Goal: Task Accomplishment & Management: Use online tool/utility

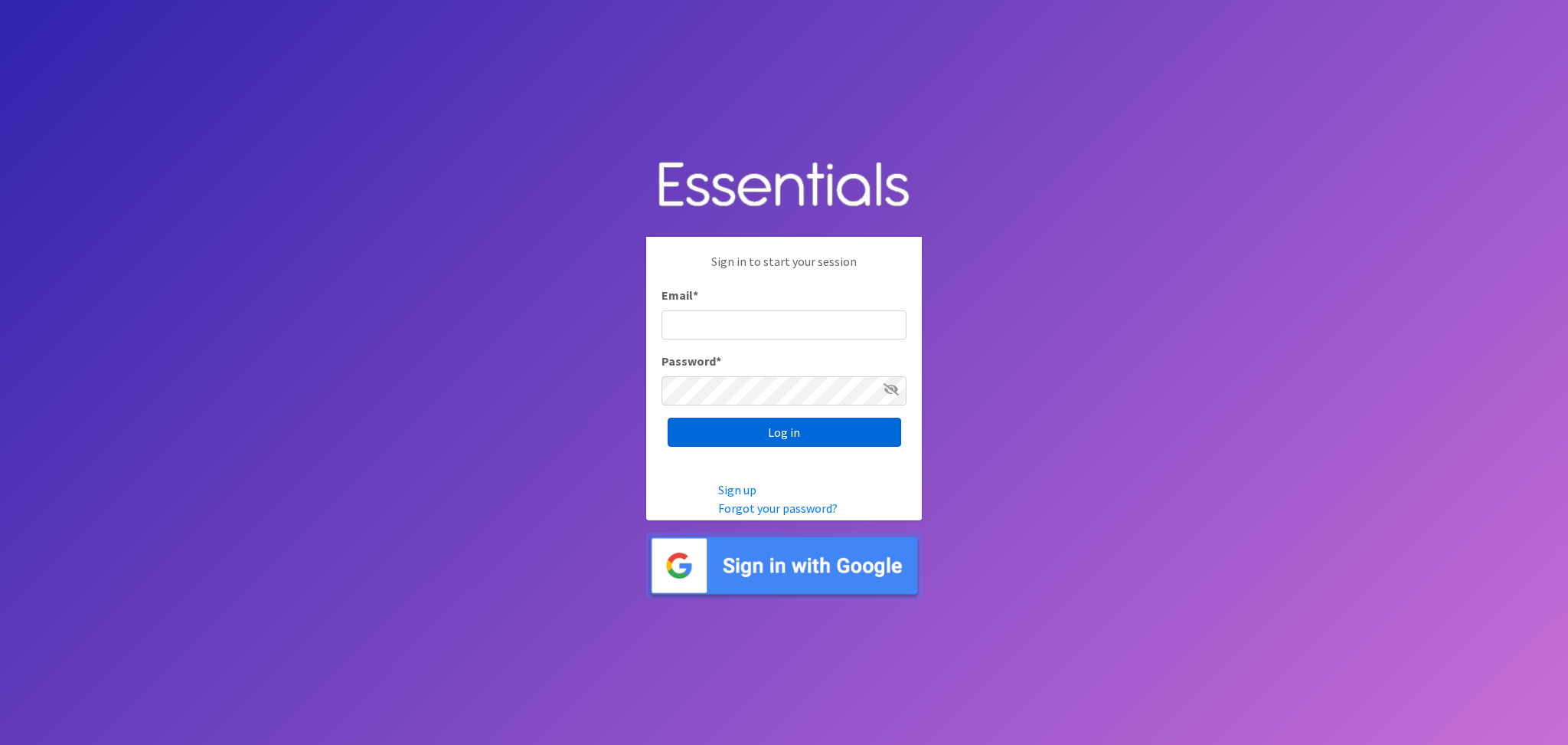
type input "[EMAIL_ADDRESS][DOMAIN_NAME]"
click at [801, 435] on input "Log in" at bounding box center [784, 432] width 234 height 29
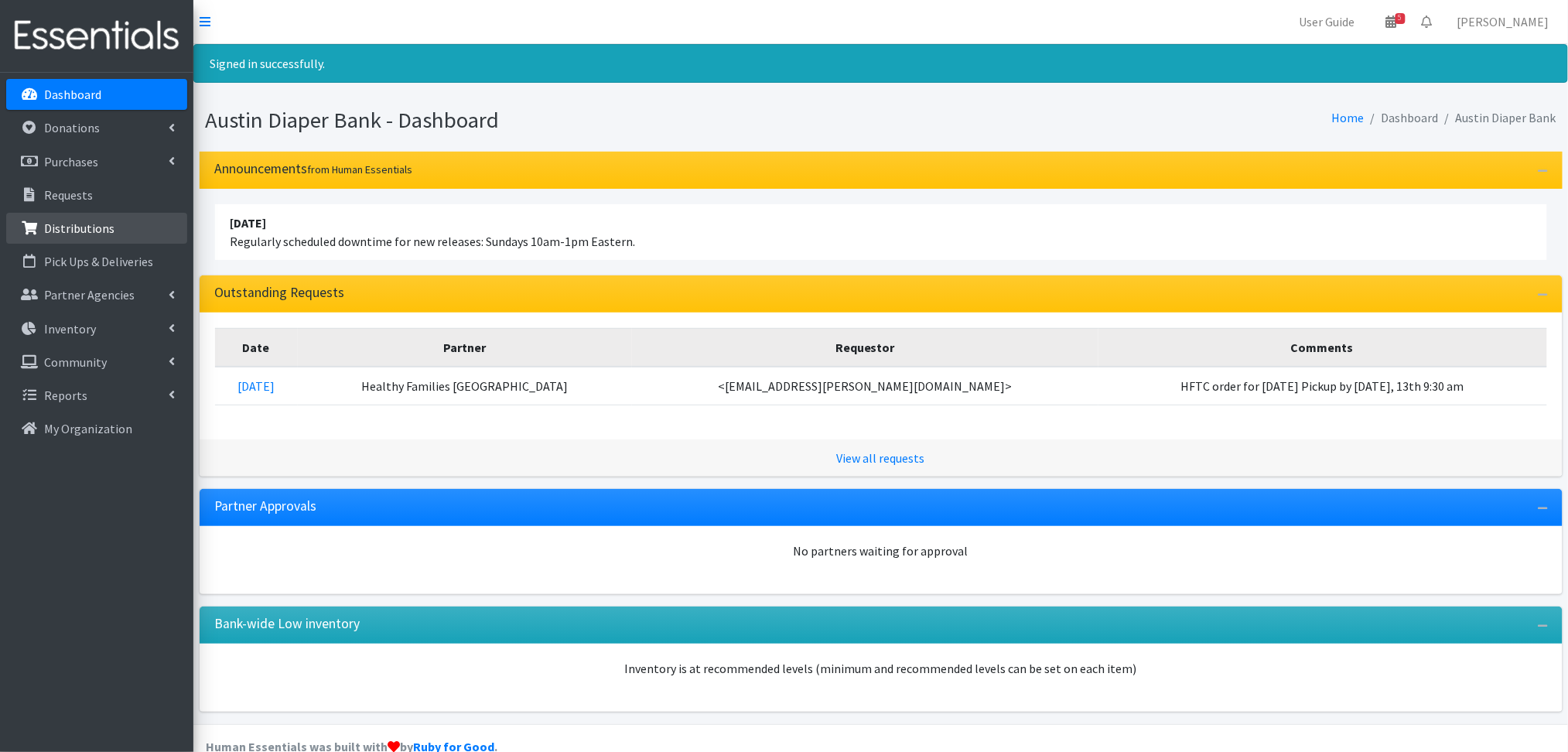
click at [137, 228] on link "Distributions" at bounding box center [97, 228] width 181 height 31
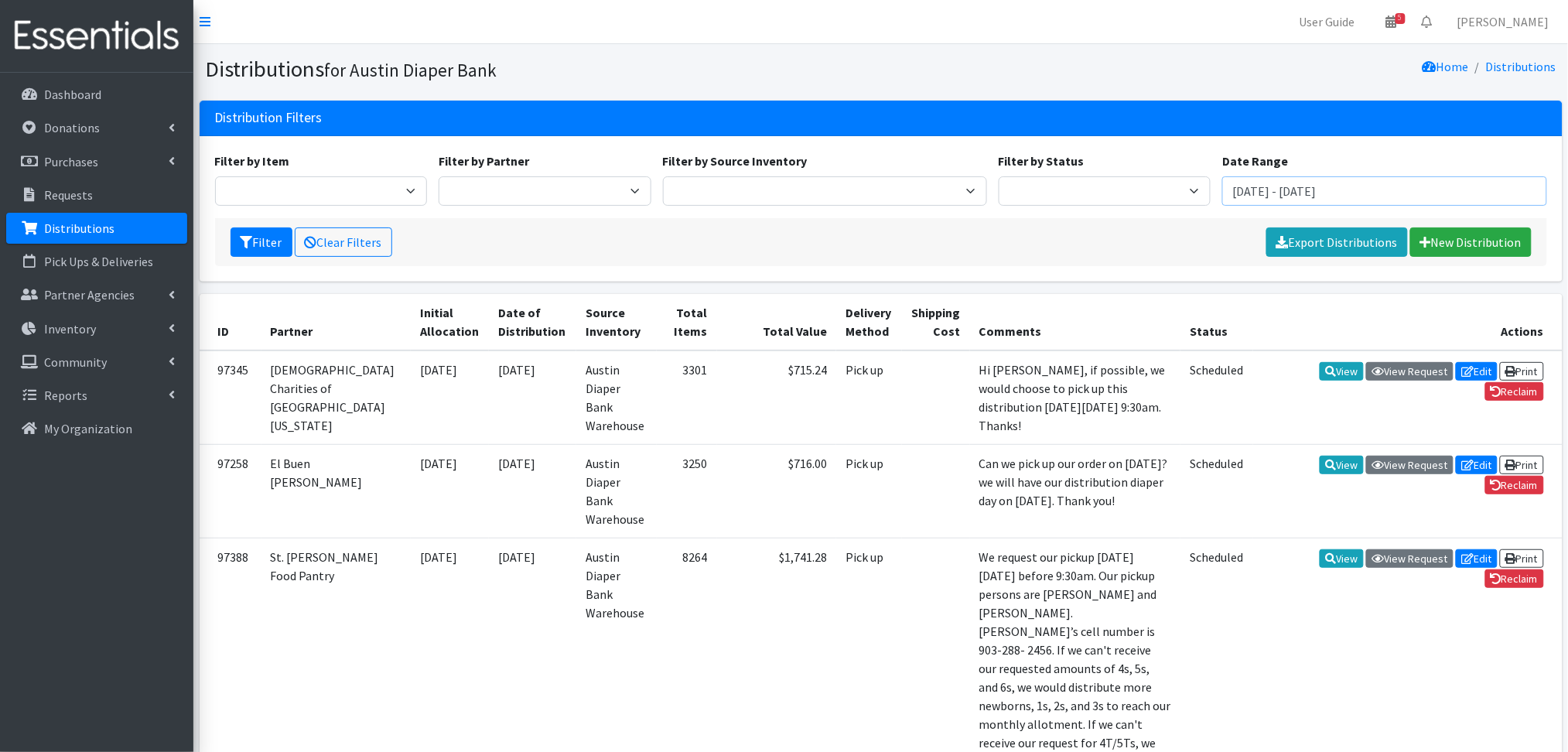
click at [1355, 180] on input "July 30, 2025 - October 30, 2025" at bounding box center [1384, 190] width 324 height 29
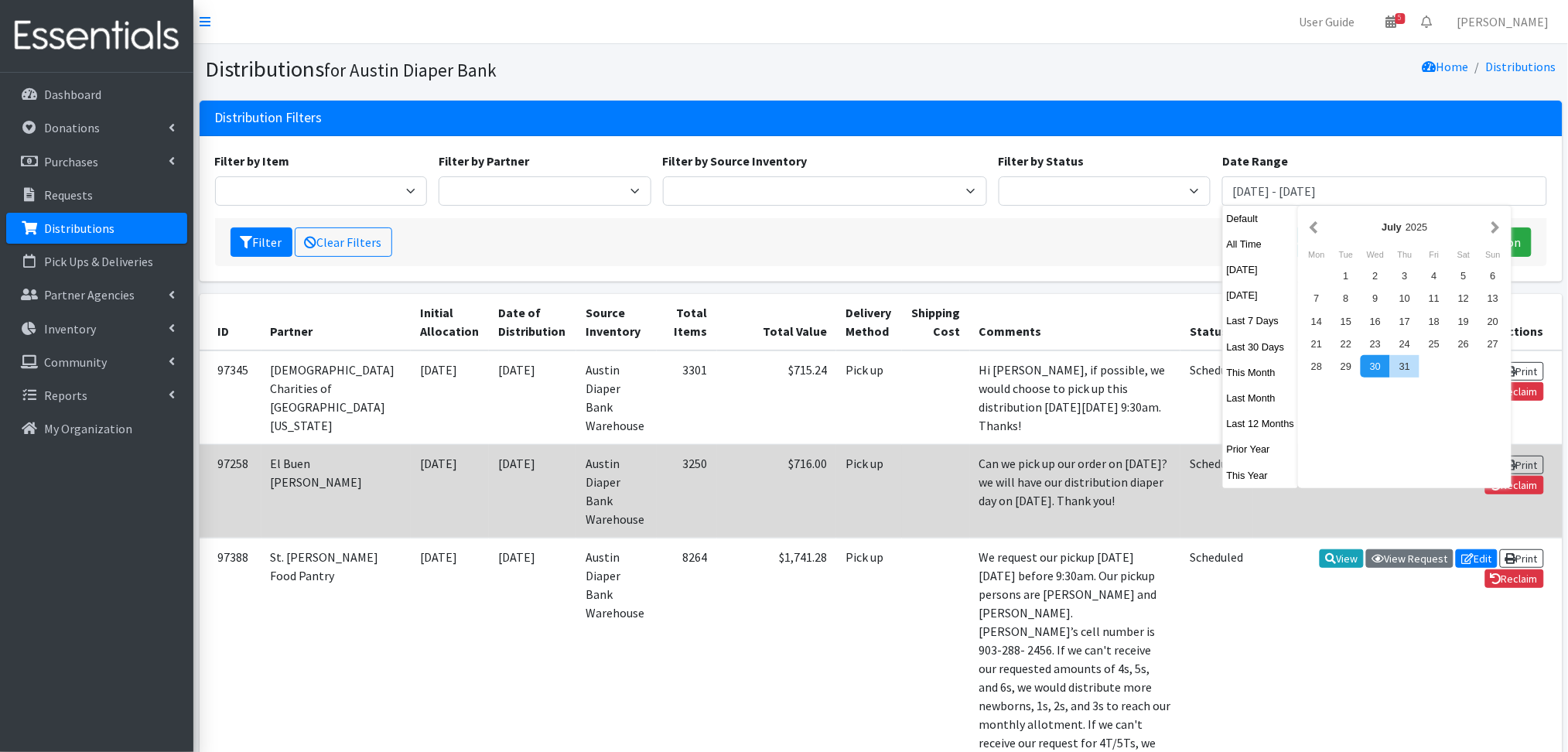
click at [1247, 472] on button "This Year" at bounding box center [1261, 475] width 76 height 23
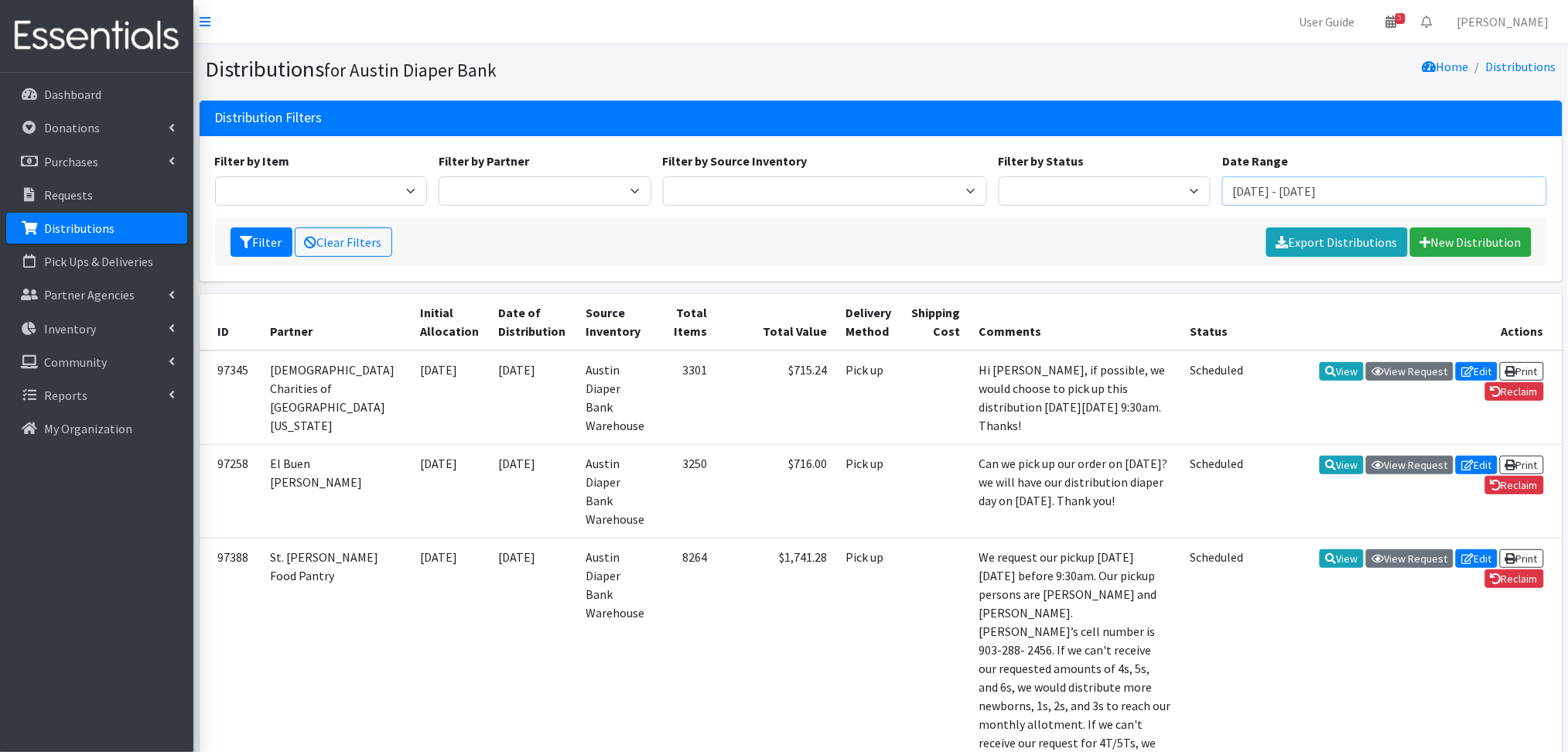
click at [1450, 200] on input "January 1, 2025 - December 31, 2025" at bounding box center [1384, 190] width 324 height 29
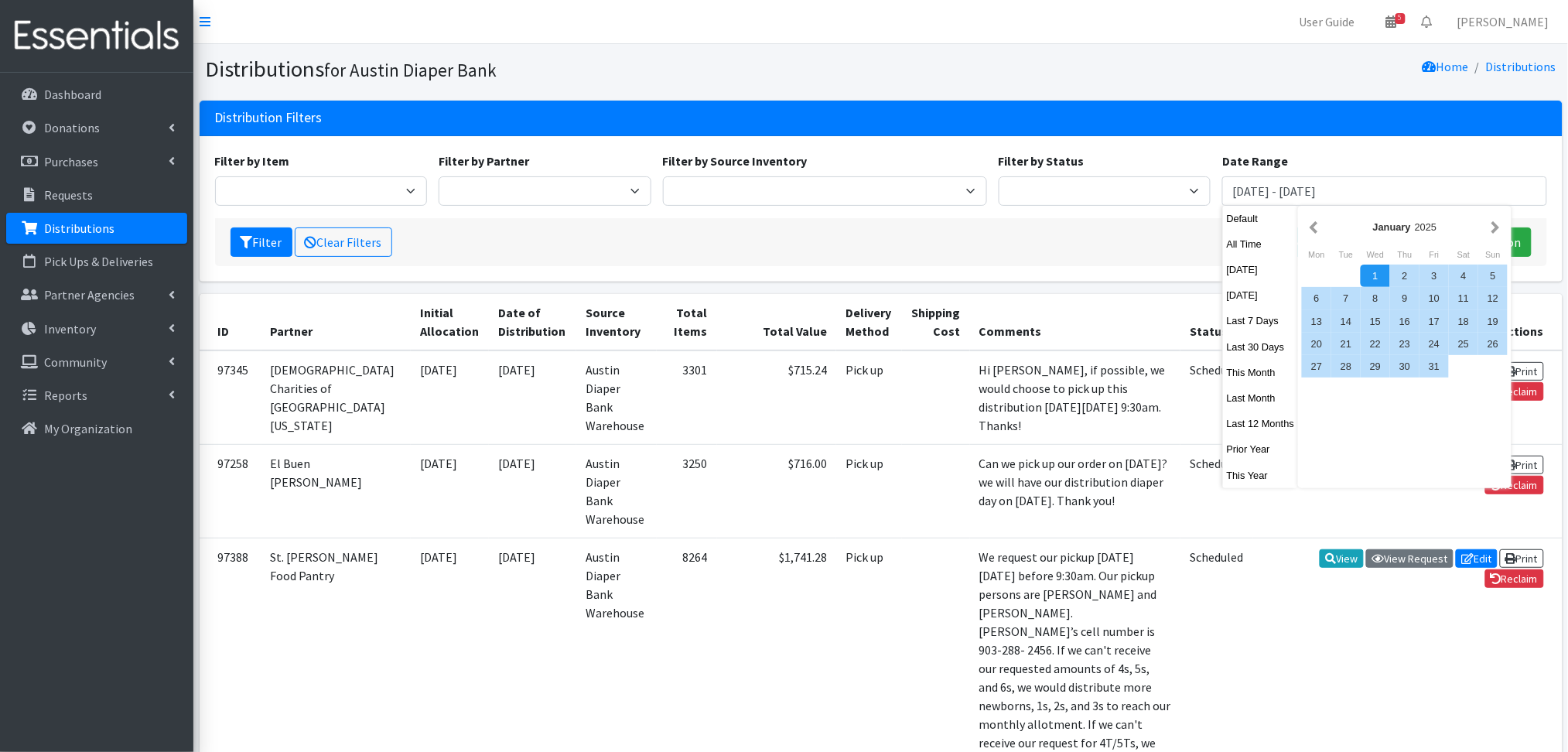
click at [1507, 232] on div "January 2025 Mon Tue Wed Thu Fri Sat Sun 1 2 3 4 5 6 7 8 9 10 11 12 13 14 15 16…" at bounding box center [1405, 347] width 214 height 282
click at [1495, 225] on button "button" at bounding box center [1495, 227] width 16 height 20
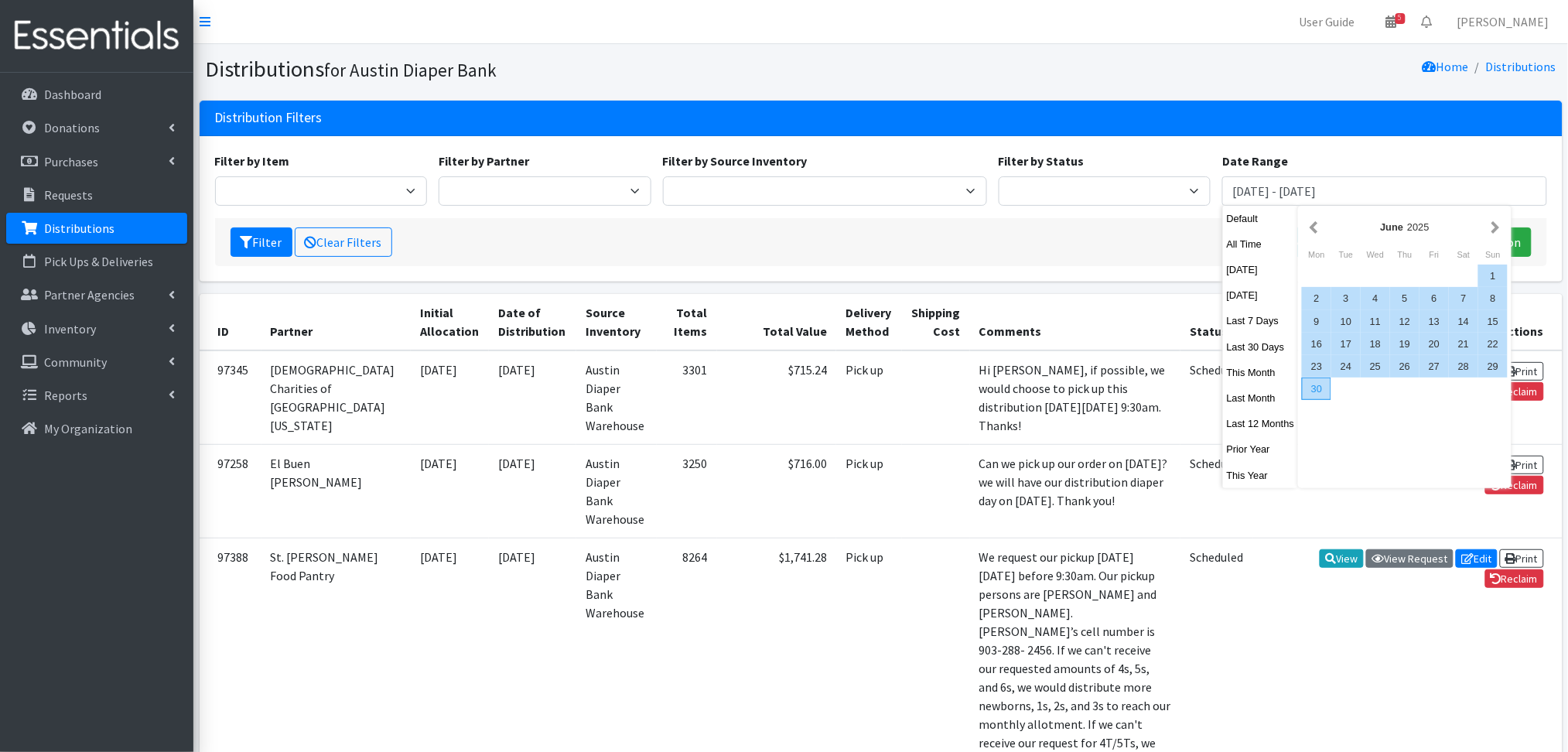
click at [1311, 393] on div "30" at bounding box center [1317, 389] width 29 height 23
click at [1306, 228] on button "button" at bounding box center [1314, 227] width 16 height 20
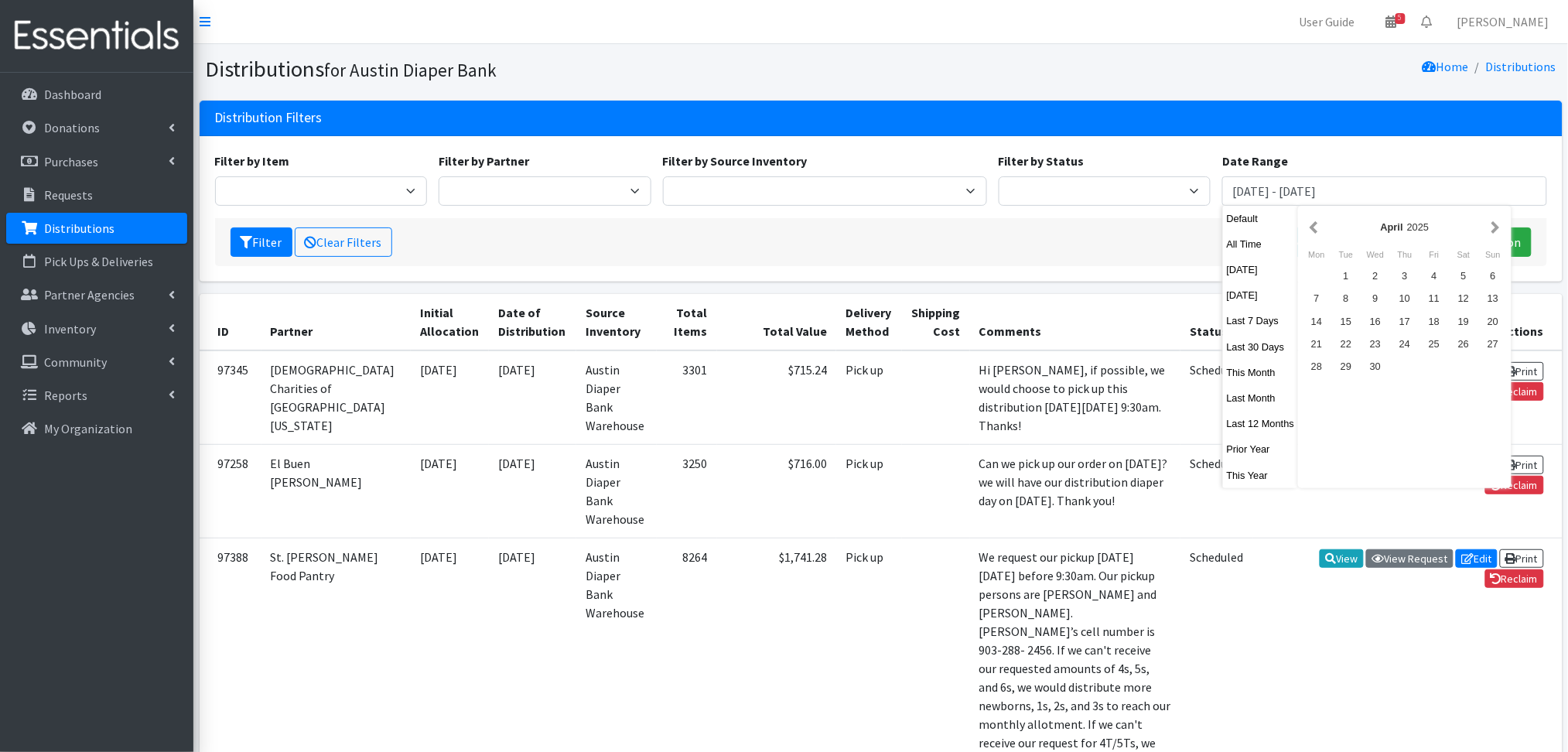
click at [1306, 228] on button "button" at bounding box center [1314, 227] width 16 height 20
click at [1312, 230] on button "button" at bounding box center [1314, 227] width 16 height 20
click at [1312, 231] on button "button" at bounding box center [1314, 227] width 16 height 20
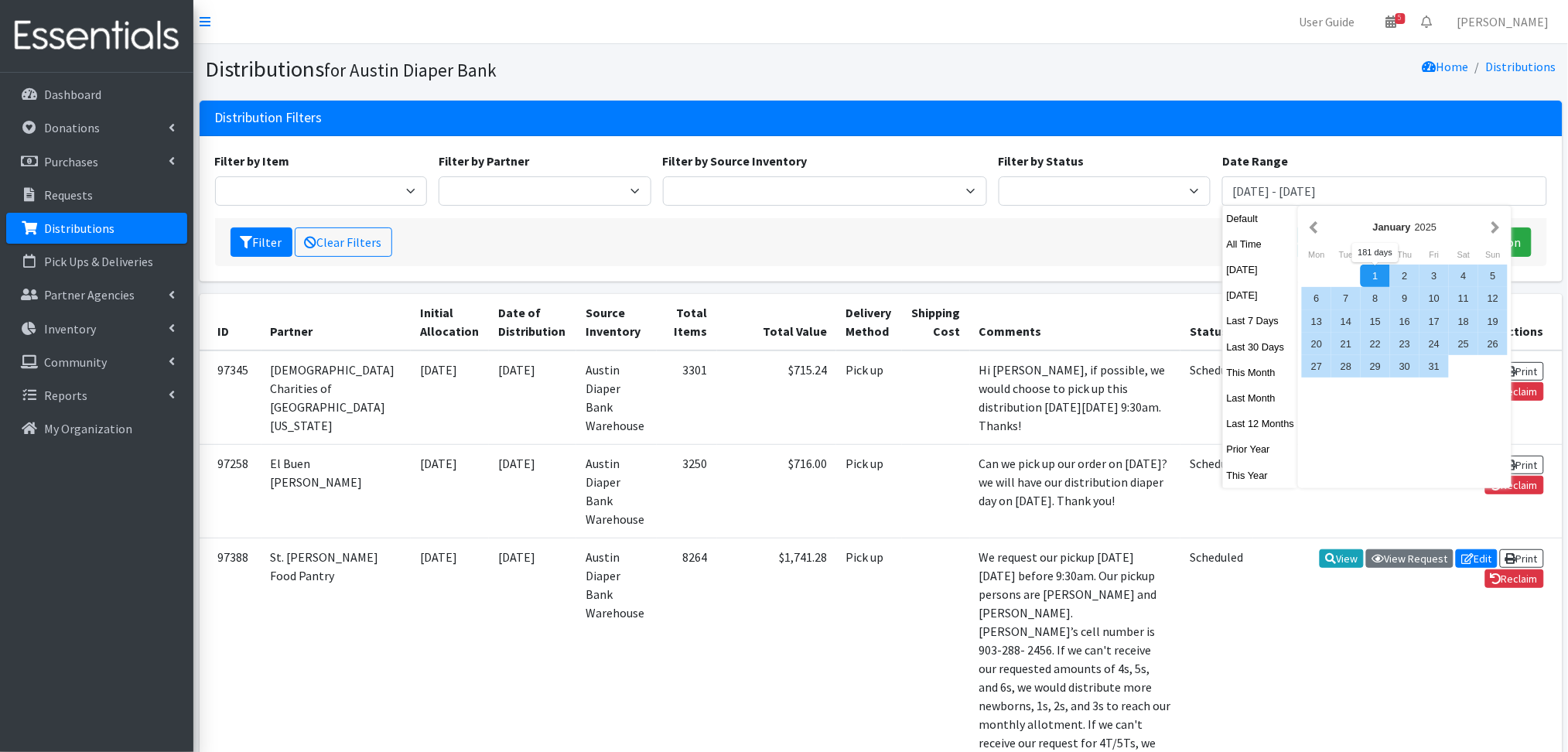
click at [1375, 273] on div "1" at bounding box center [1375, 276] width 29 height 23
type input "January 1, 2025 - June 30, 2025"
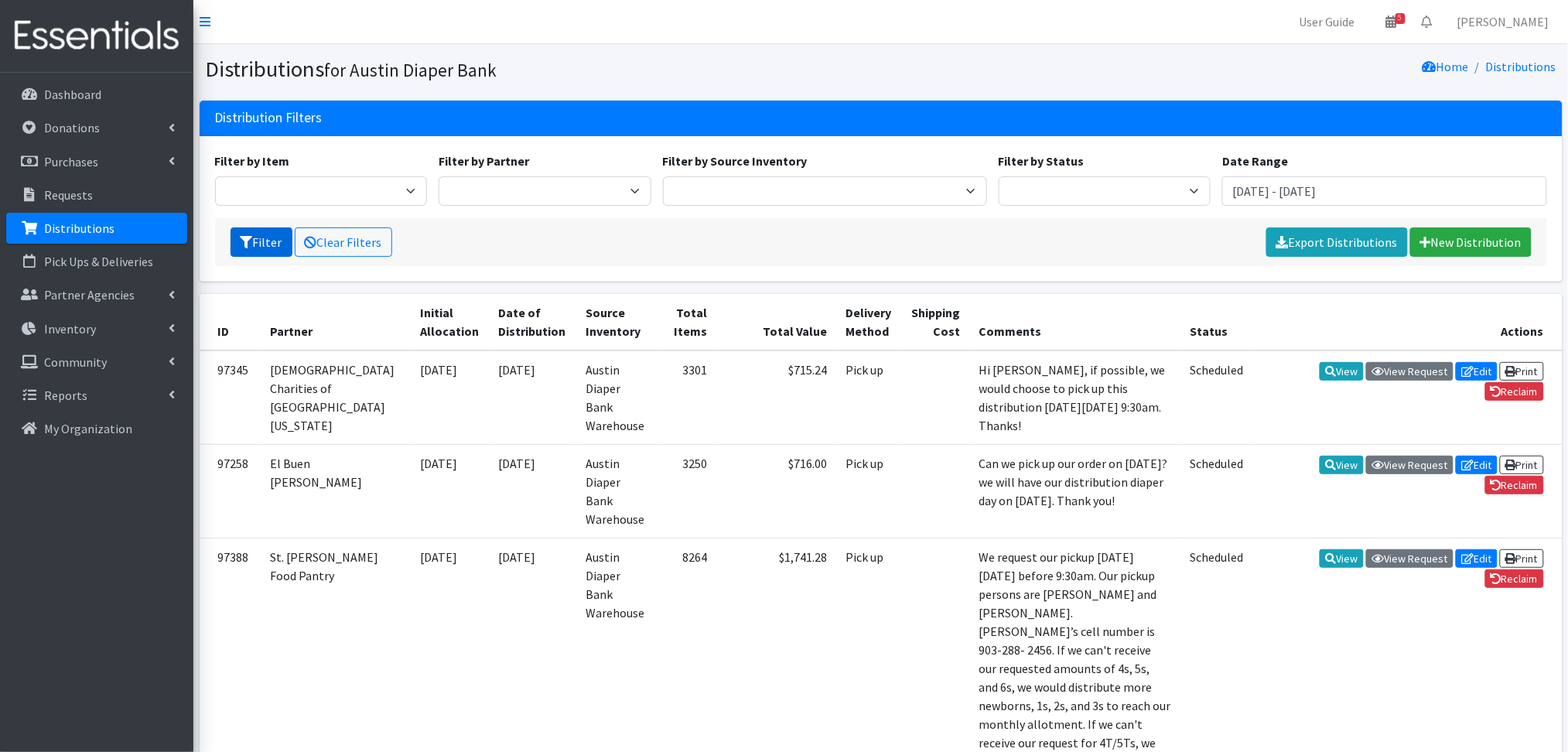
click at [257, 245] on button "Filter" at bounding box center [262, 242] width 62 height 29
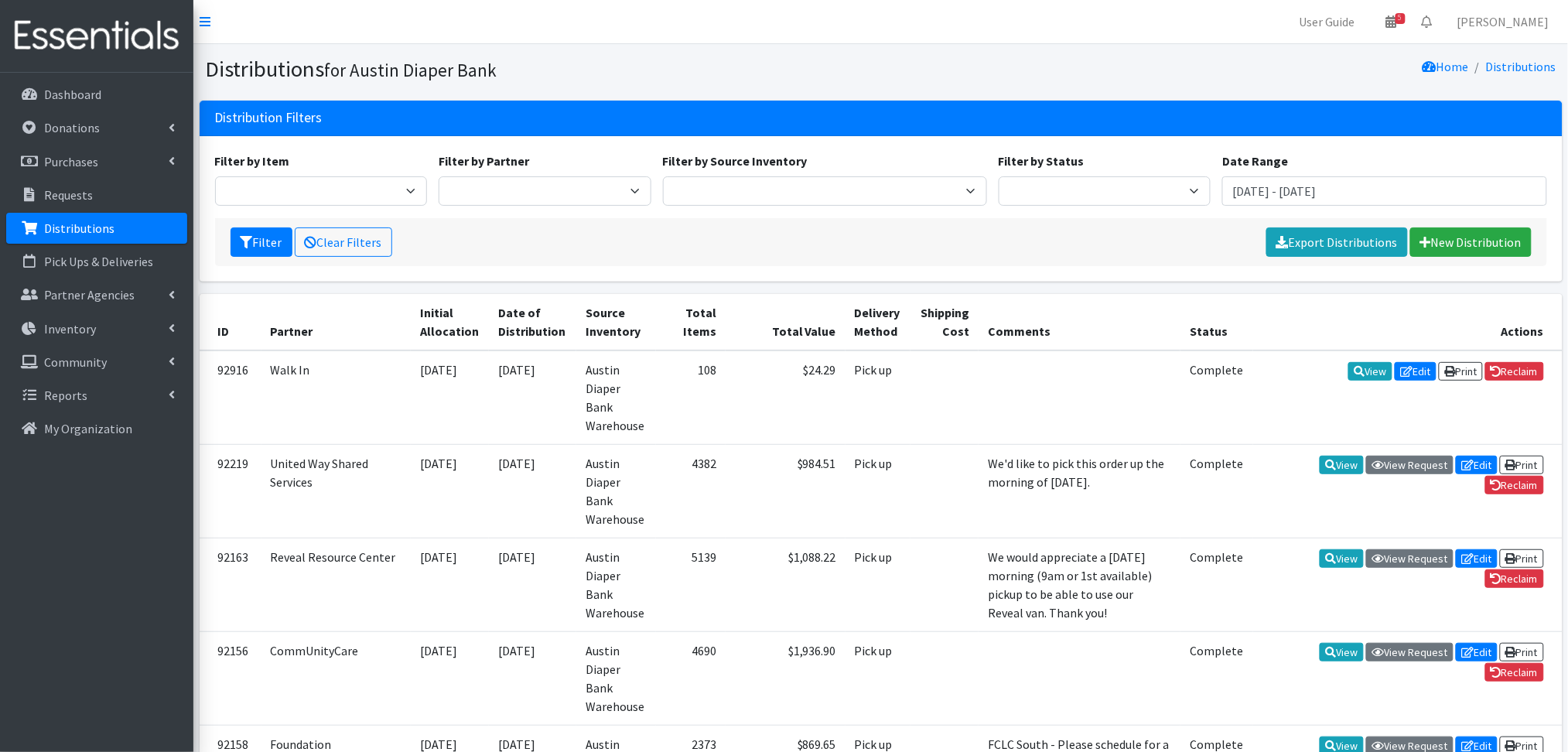
click at [1313, 257] on div "Filter Clear Filters Export Distributions New Distribution" at bounding box center [881, 242] width 1333 height 48
click at [1316, 247] on link "Export Distributions" at bounding box center [1337, 242] width 141 height 29
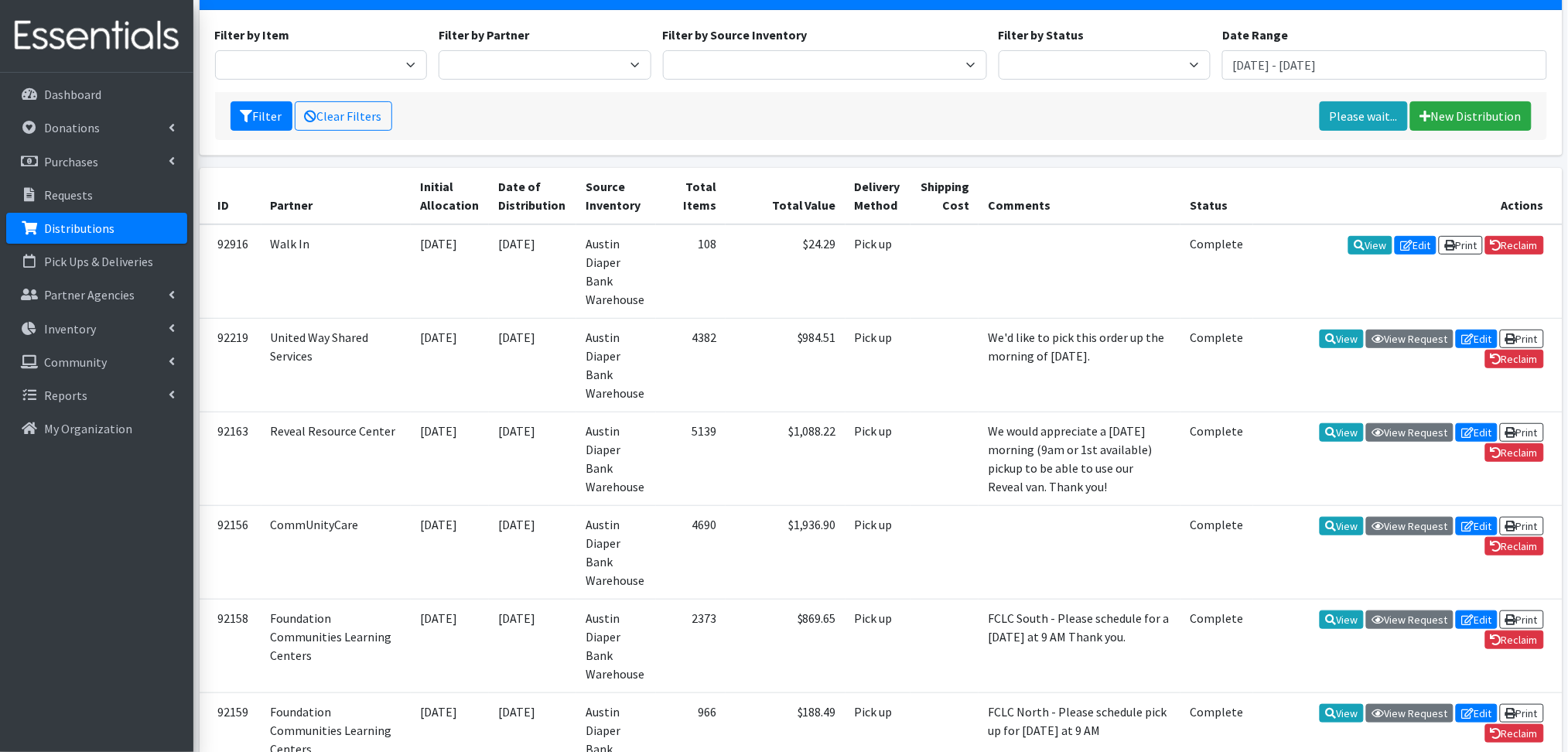
scroll to position [310, 0]
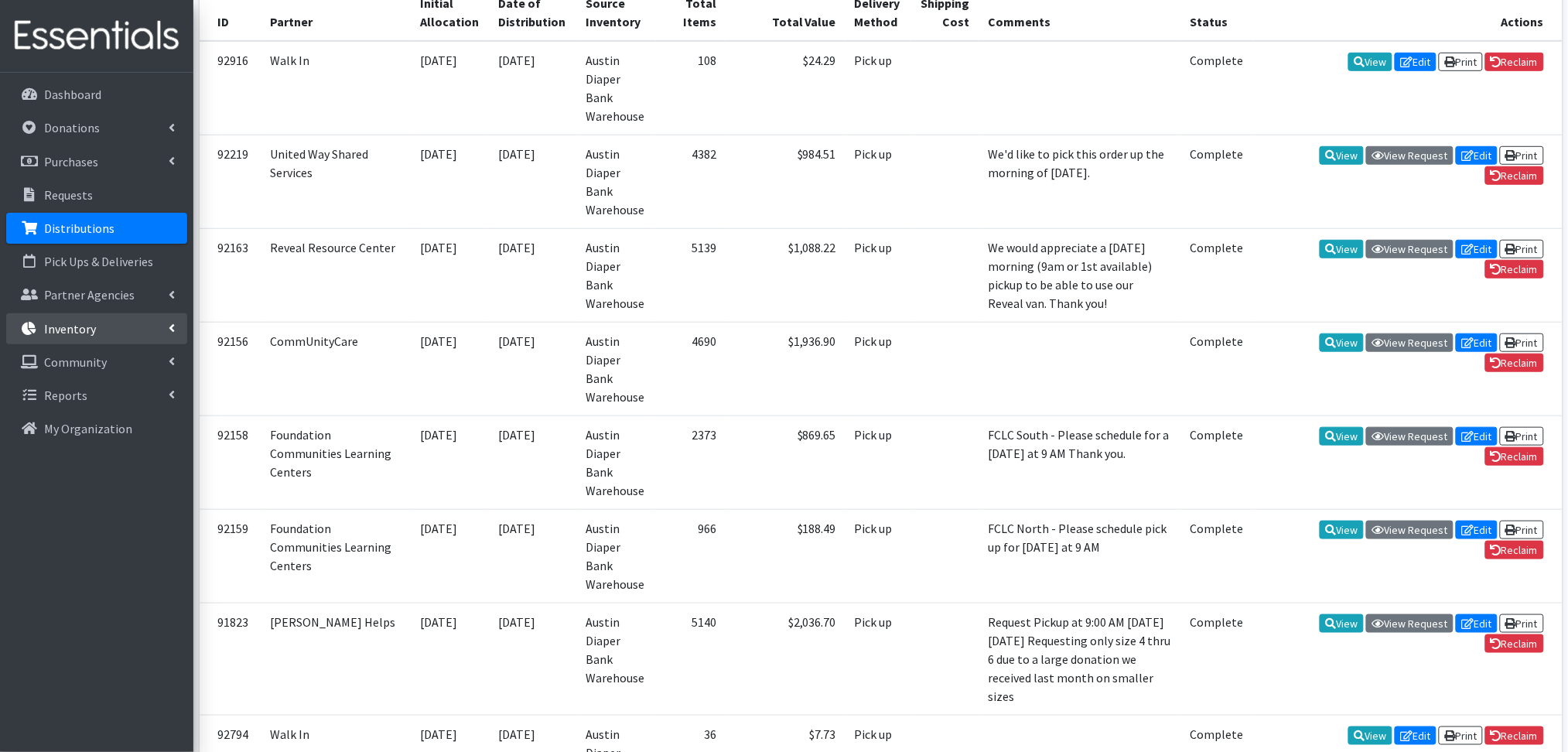
click at [128, 326] on link "Inventory" at bounding box center [97, 328] width 181 height 31
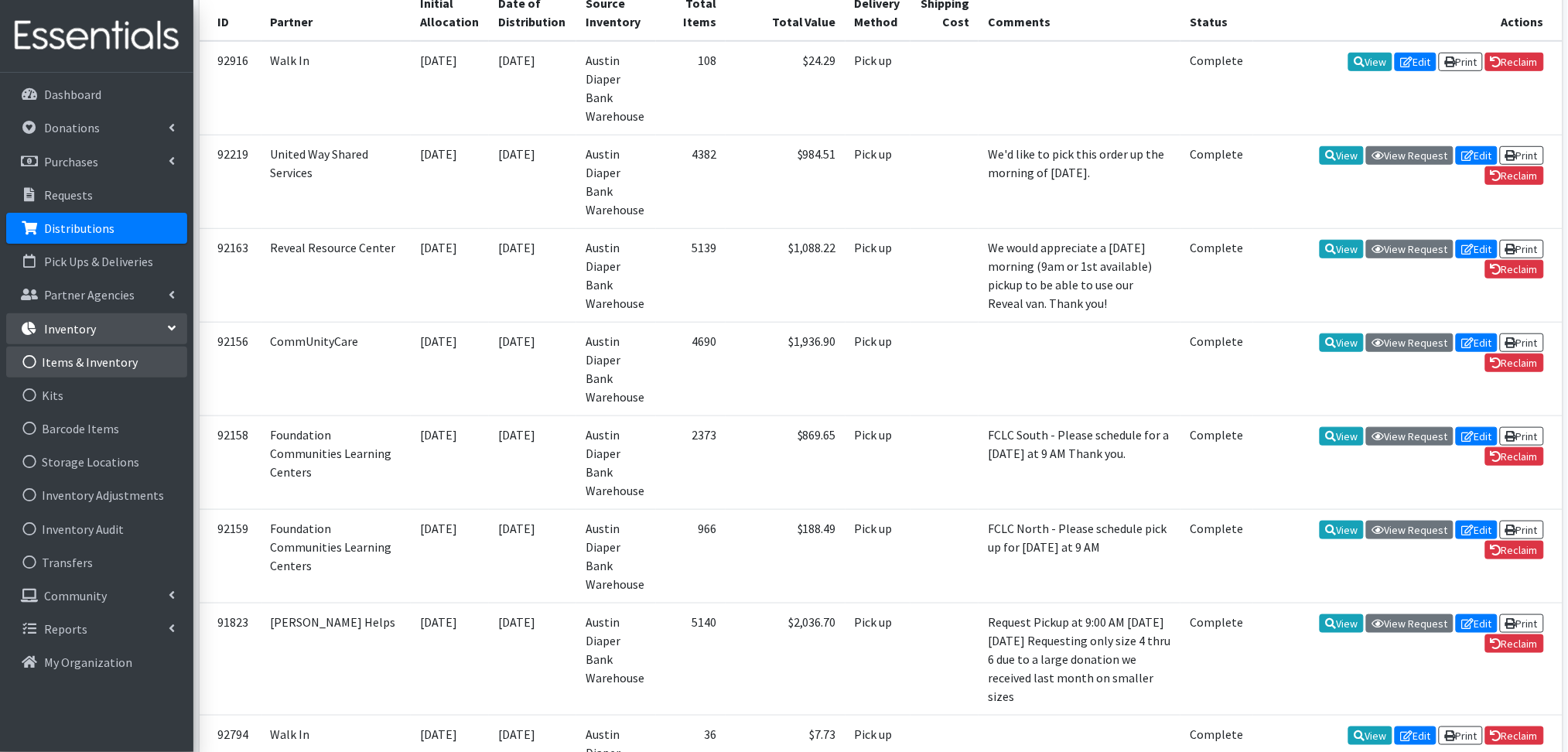
click at [128, 353] on link "Items & Inventory" at bounding box center [97, 361] width 181 height 31
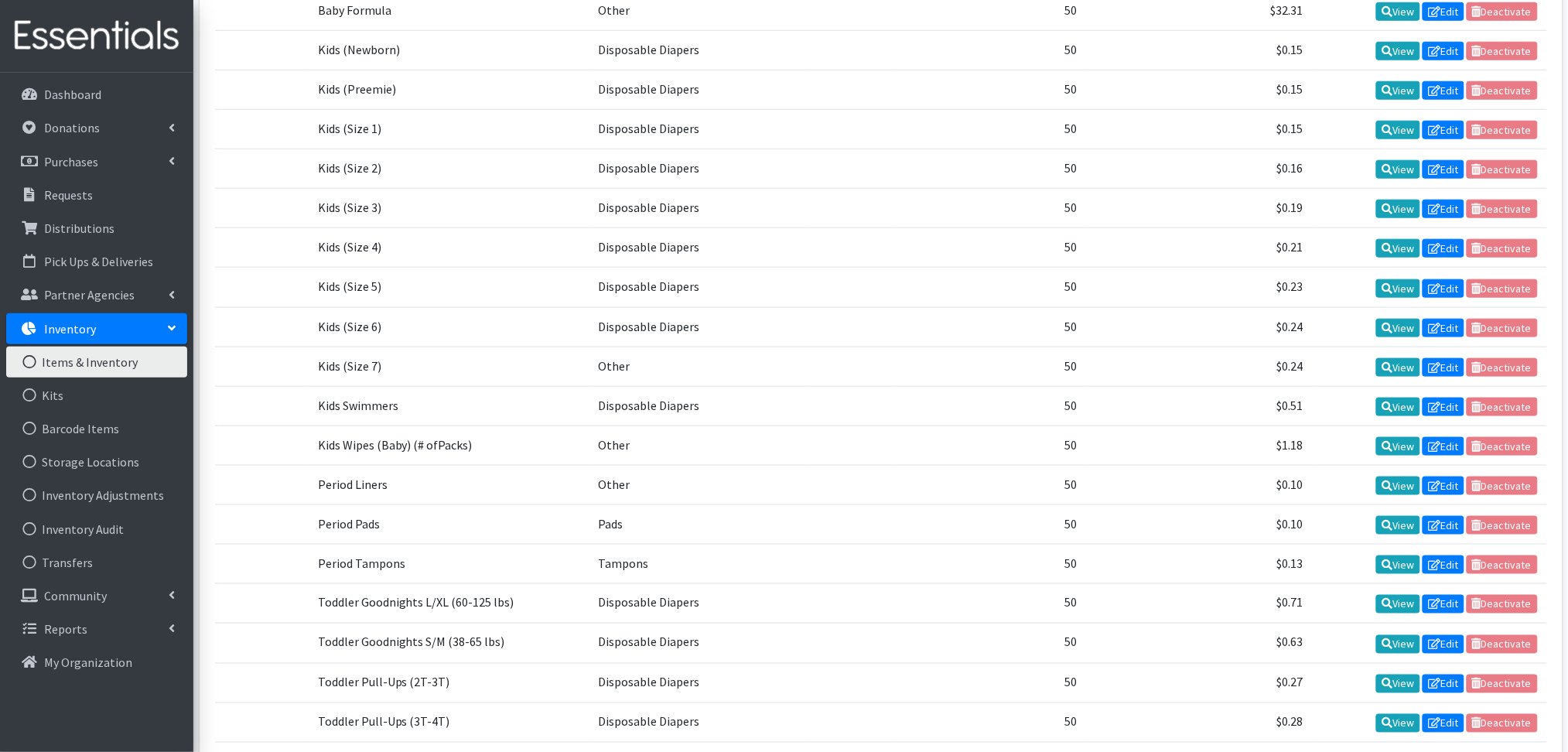
scroll to position [590, 0]
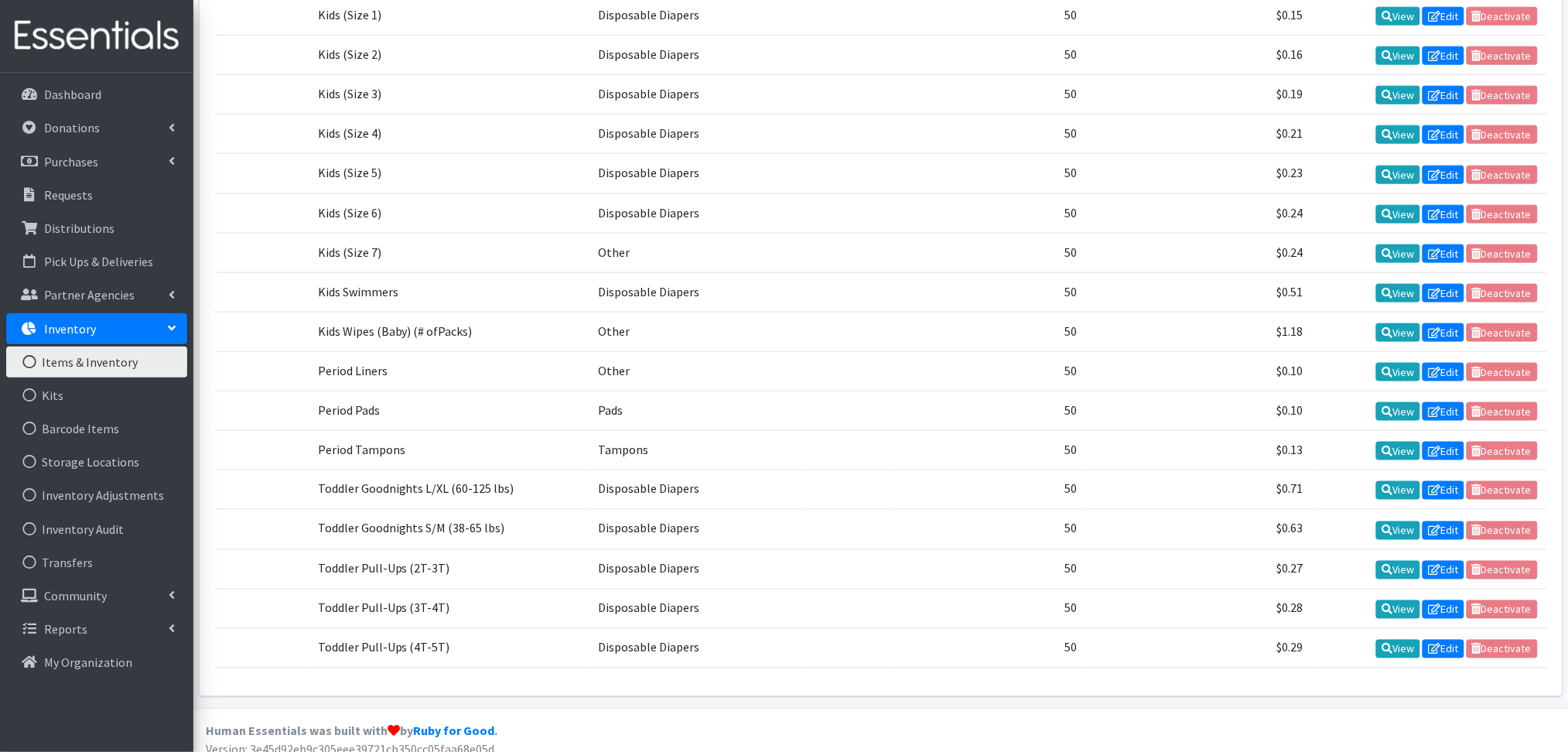
drag, startPoint x: 1253, startPoint y: 63, endPoint x: 1302, endPoint y: 634, distance: 573.1
click at [1302, 634] on tbody "Baby Formula Other 50 $32.31 View Edit Deactivate Kids (Newborn) Disposable Dia…" at bounding box center [881, 272] width 1333 height 791
copy tbody "$32.31 View Edit Deactivate Kids (Newborn) Disposable Diapers 50 $0.15 View Edi…"
drag, startPoint x: 1145, startPoint y: 400, endPoint x: 1149, endPoint y: 412, distance: 12.6
click at [1145, 400] on td "$0.10" at bounding box center [1200, 411] width 226 height 40
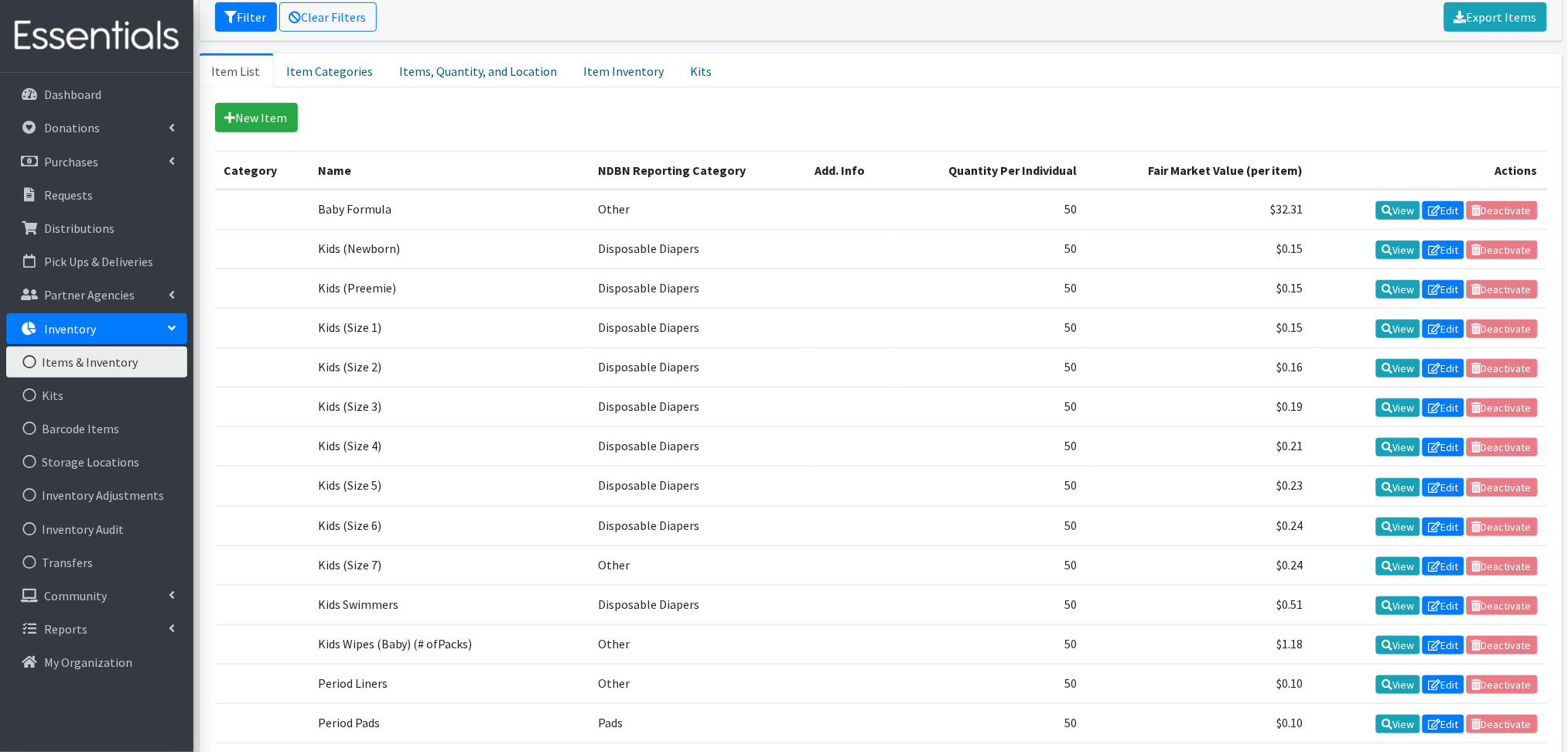
scroll to position [310, 0]
